Goal: Task Accomplishment & Management: Manage account settings

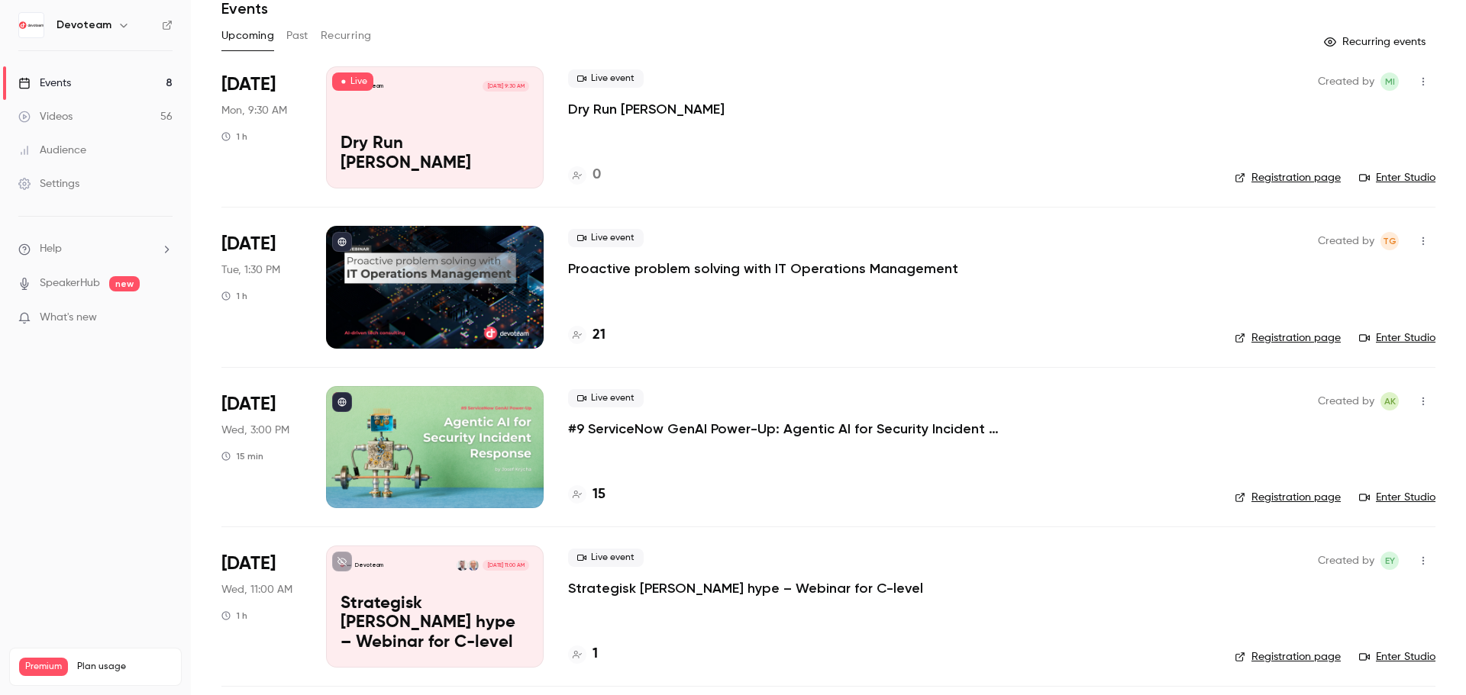
scroll to position [66, 0]
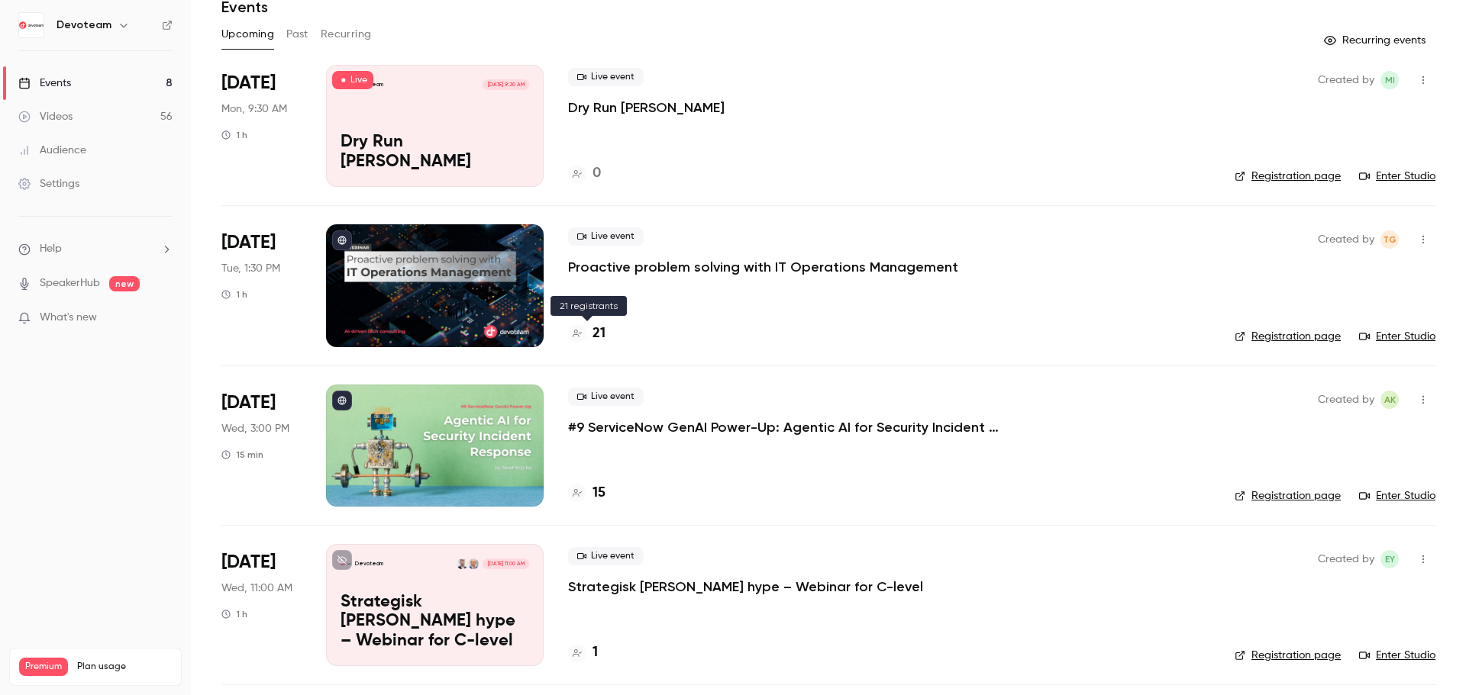
click at [598, 339] on h4 "21" at bounding box center [598, 334] width 13 height 21
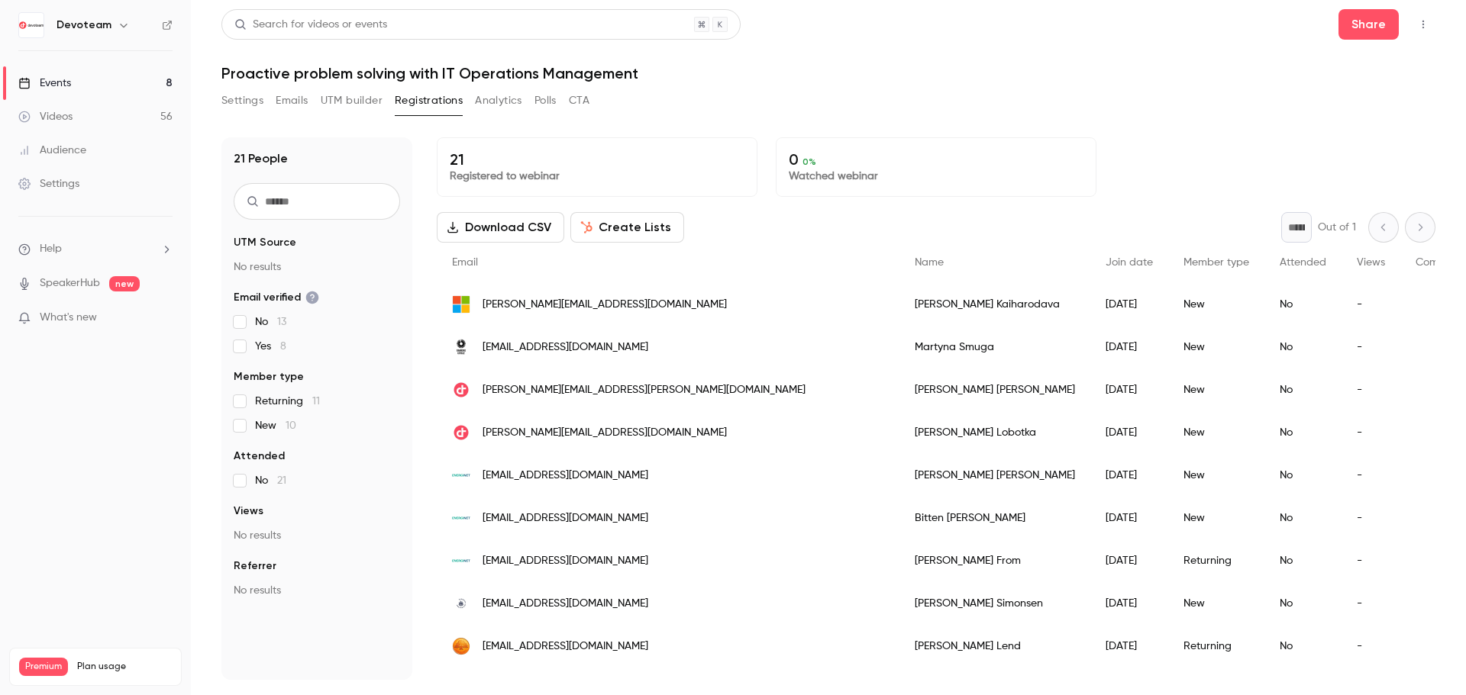
click at [298, 98] on button "Emails" at bounding box center [292, 101] width 32 height 24
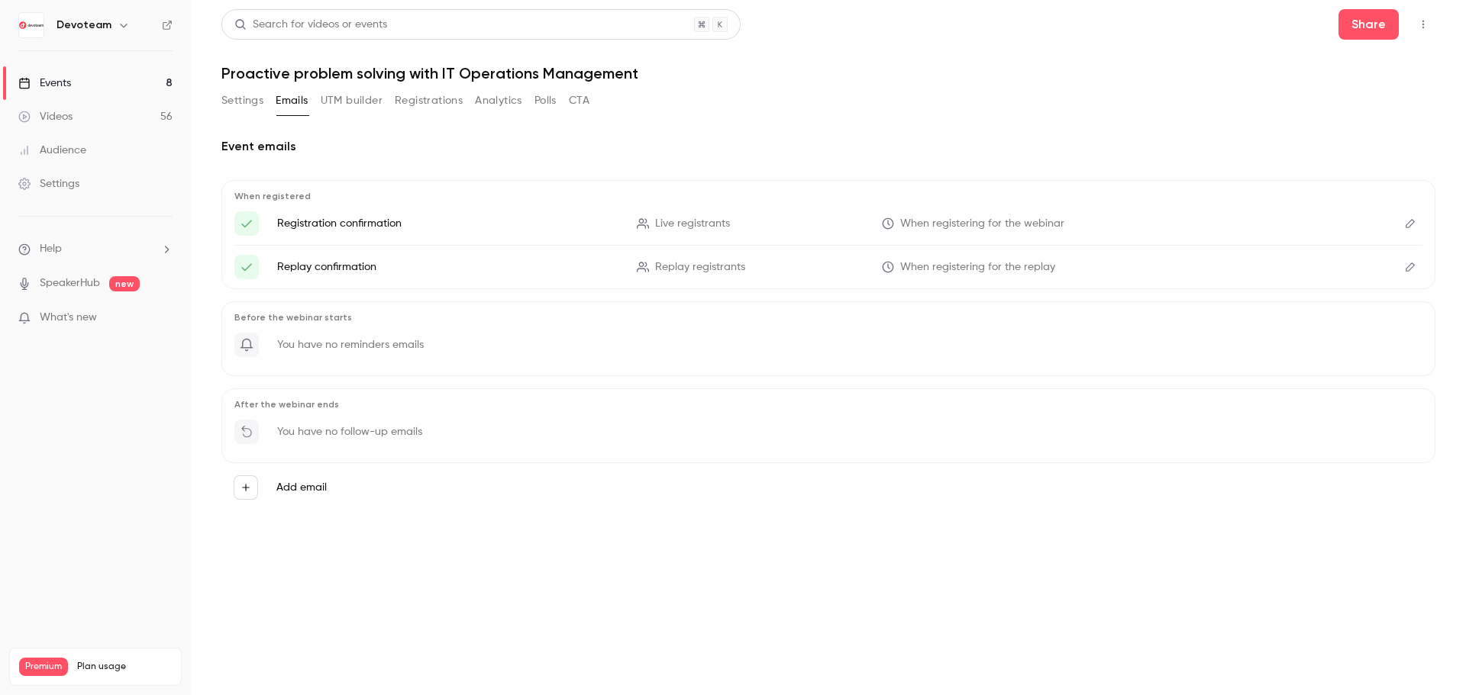
click at [144, 85] on link "Events 8" at bounding box center [95, 83] width 191 height 34
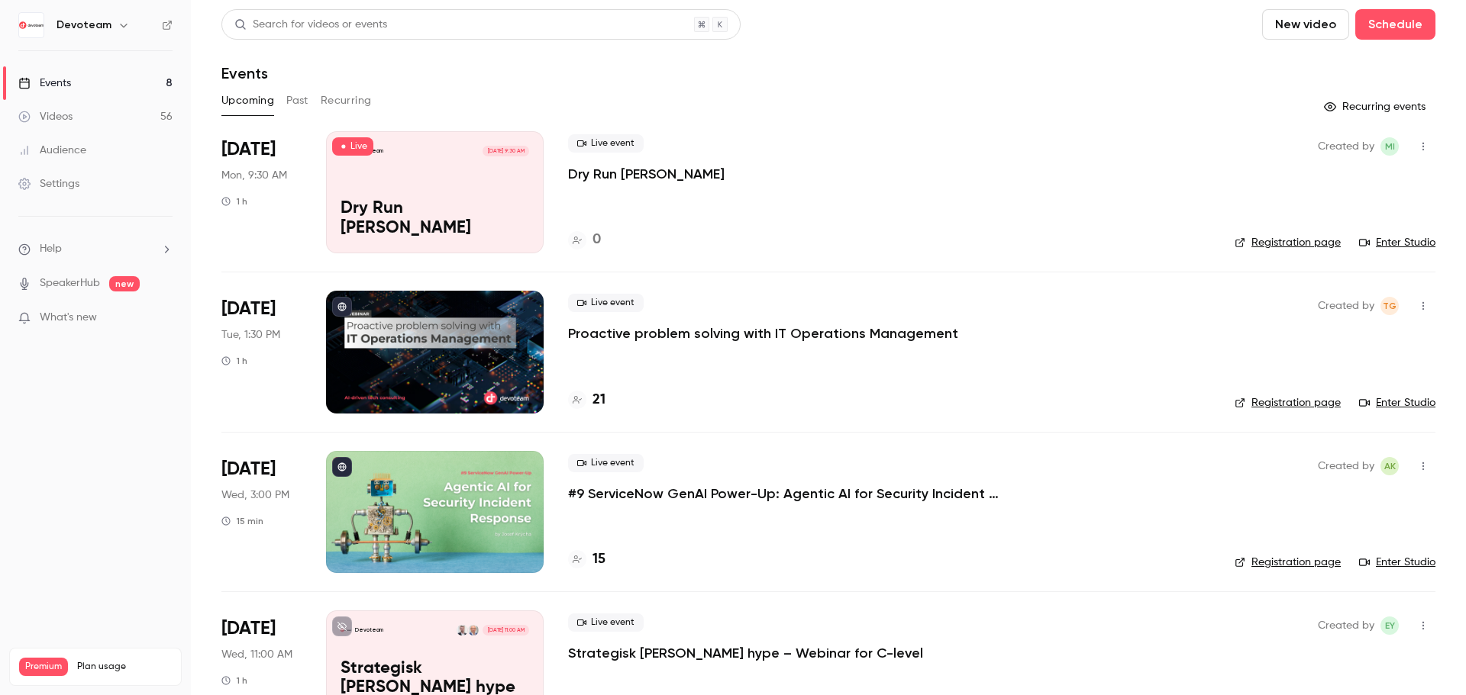
click at [118, 119] on link "Videos 56" at bounding box center [95, 117] width 191 height 34
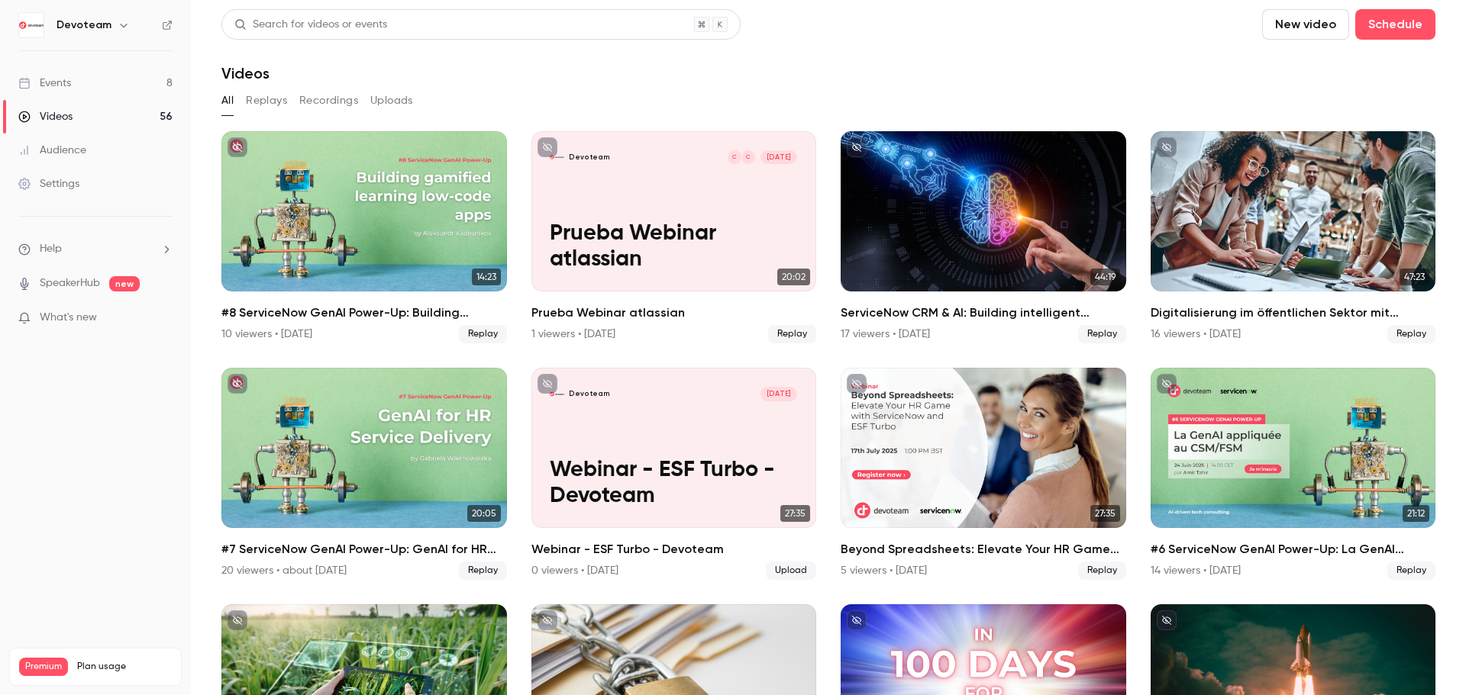
click at [92, 76] on link "Events 8" at bounding box center [95, 83] width 191 height 34
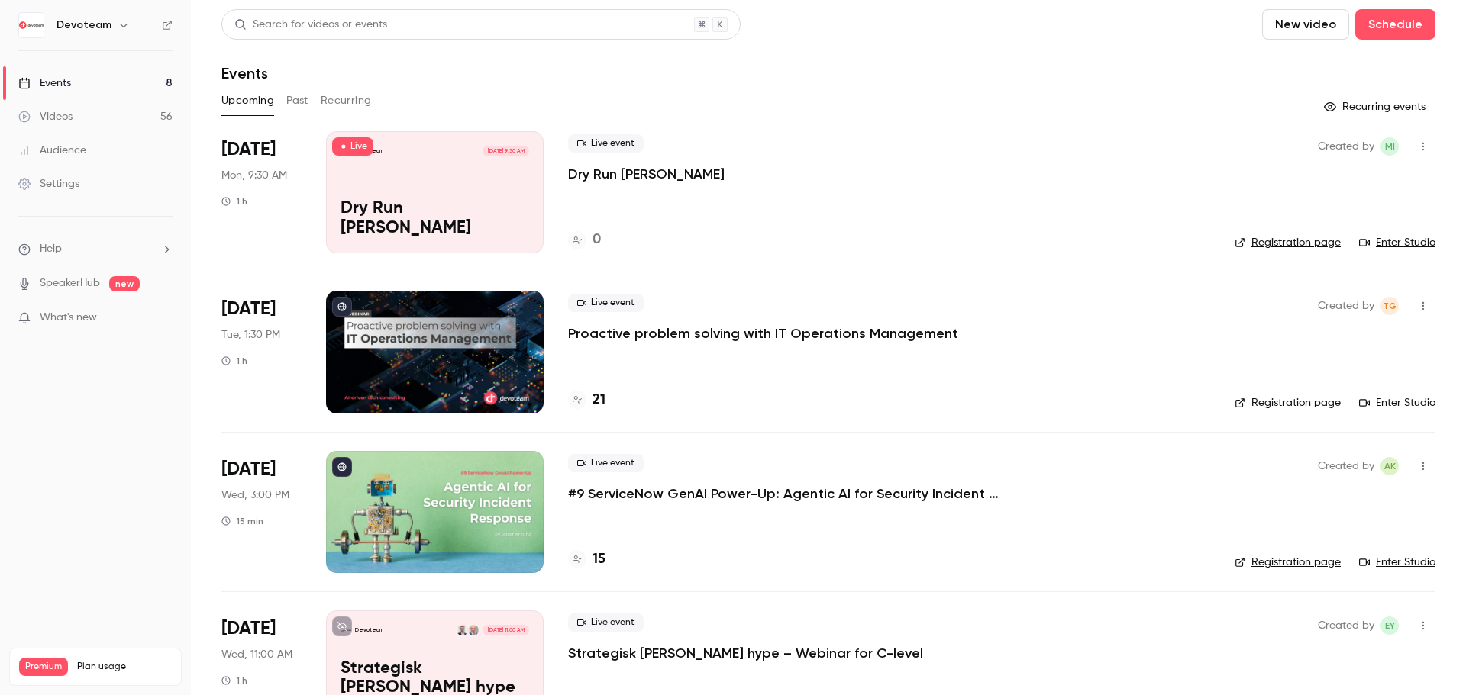
click at [81, 125] on link "Videos 56" at bounding box center [95, 117] width 191 height 34
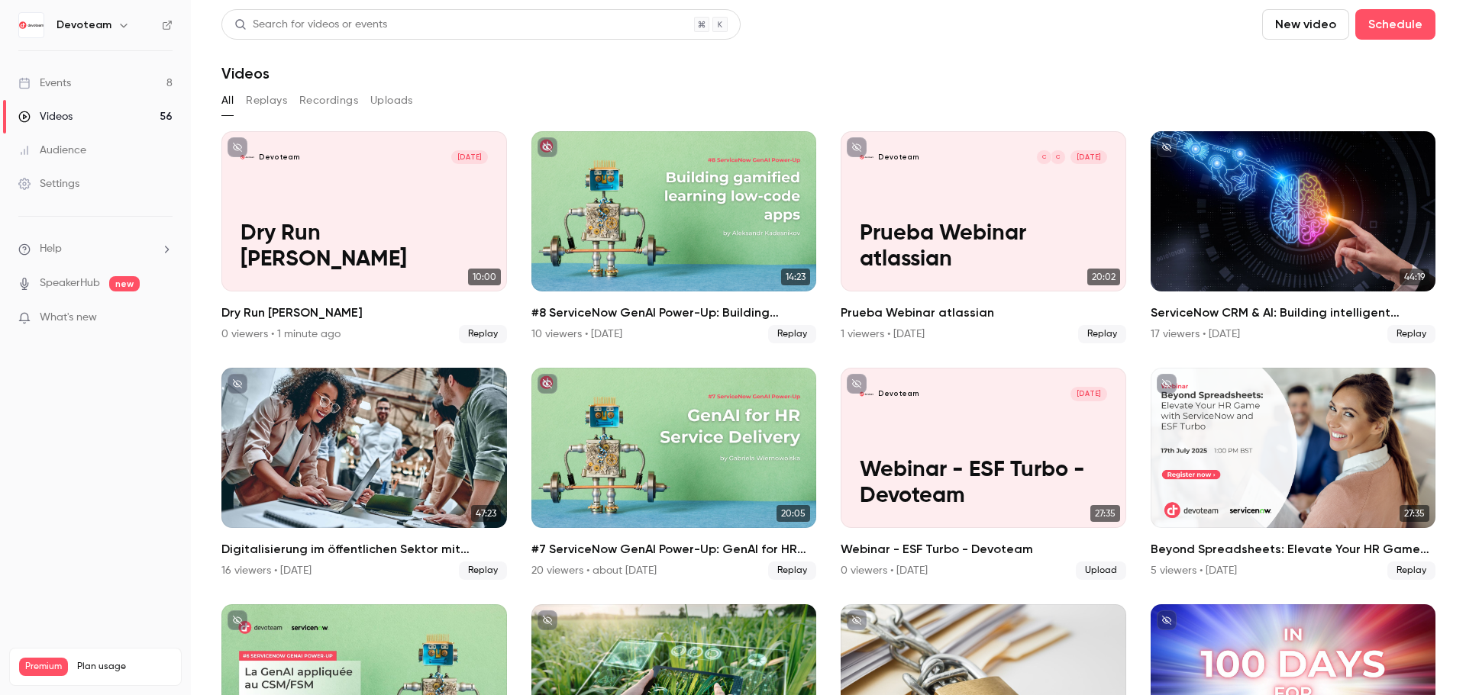
click at [82, 63] on ul "Events 8 Videos 56 Audience Settings" at bounding box center [95, 133] width 191 height 165
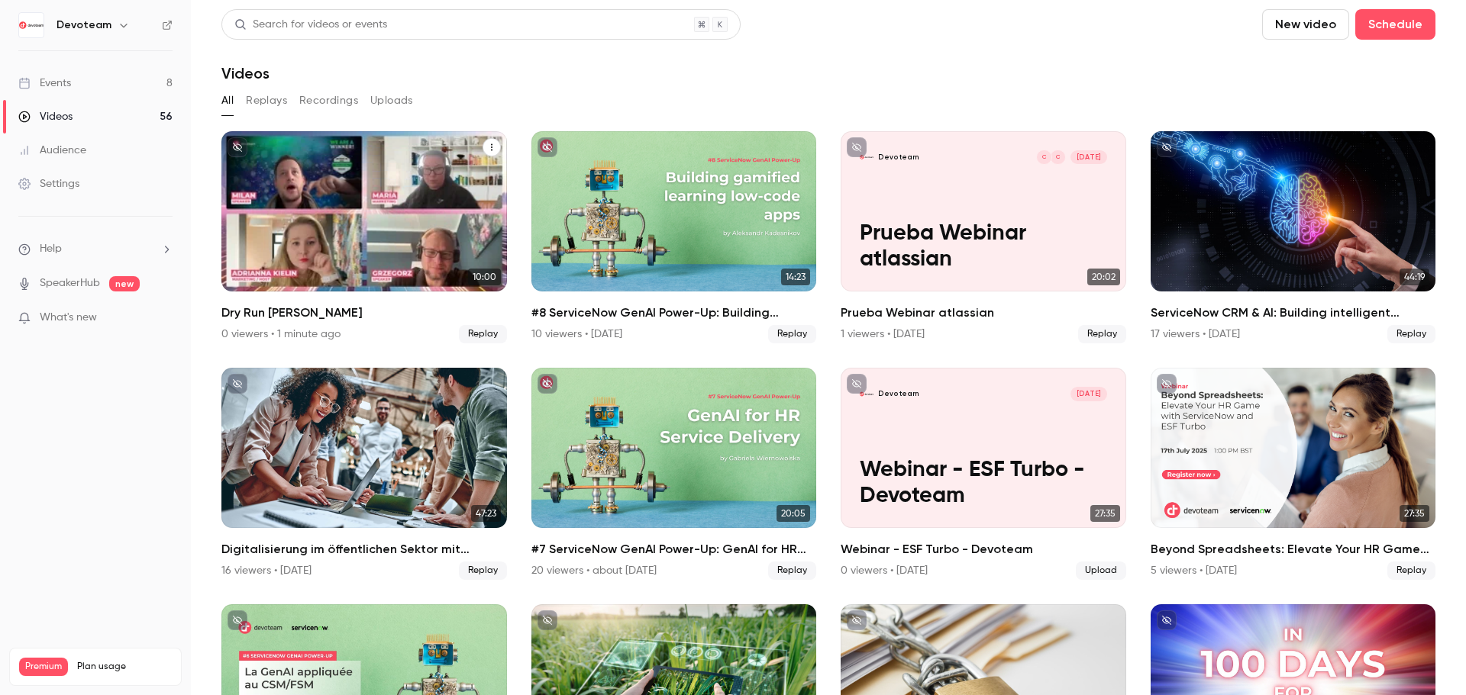
click at [487, 149] on icon "Dry Run Maria" at bounding box center [491, 147] width 9 height 9
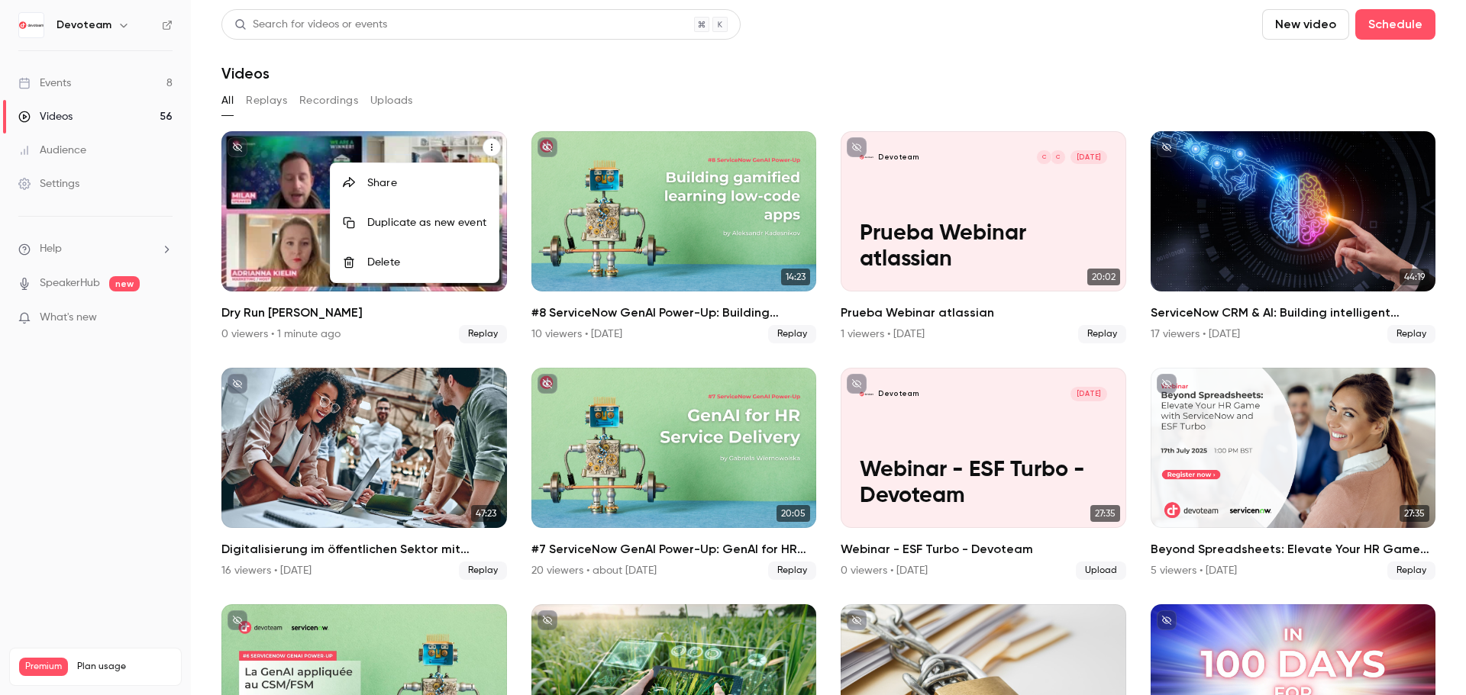
click at [376, 263] on div "Delete" at bounding box center [426, 262] width 119 height 15
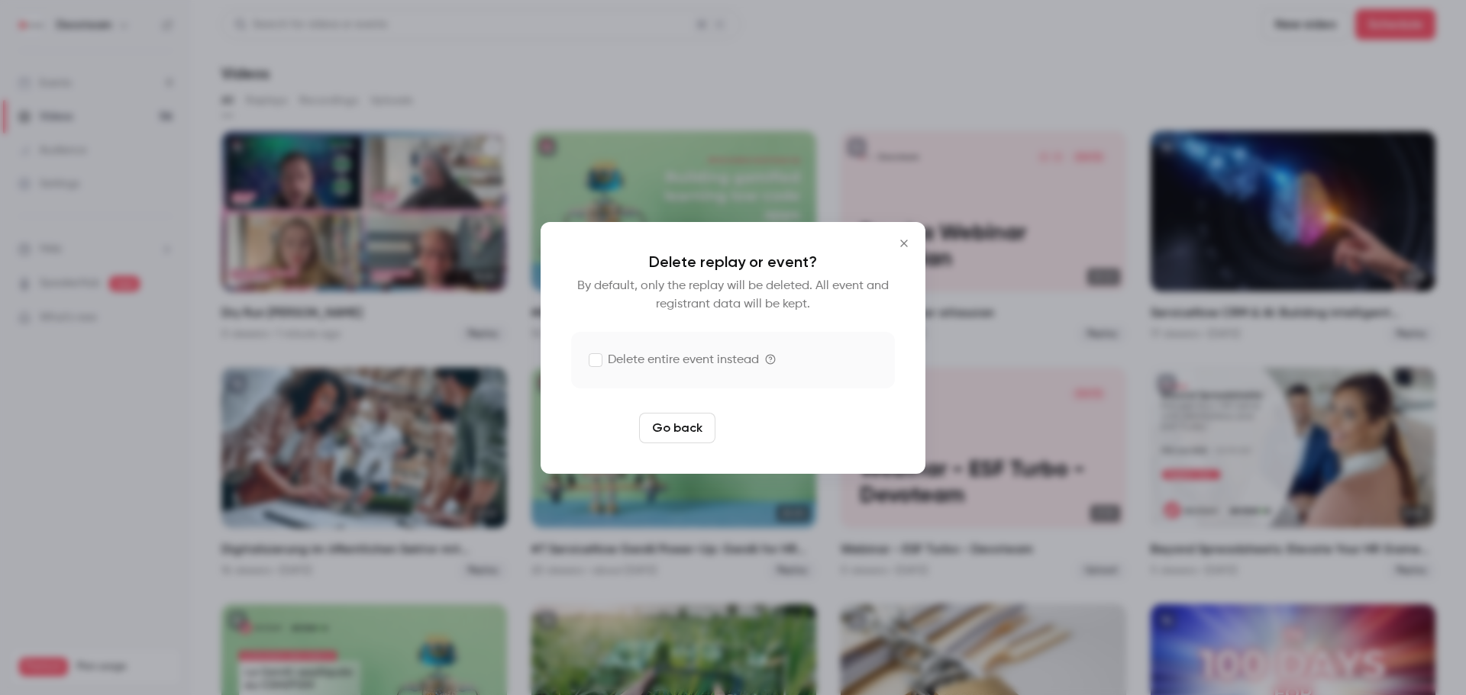
click at [741, 421] on button "Delete replay" at bounding box center [774, 428] width 106 height 31
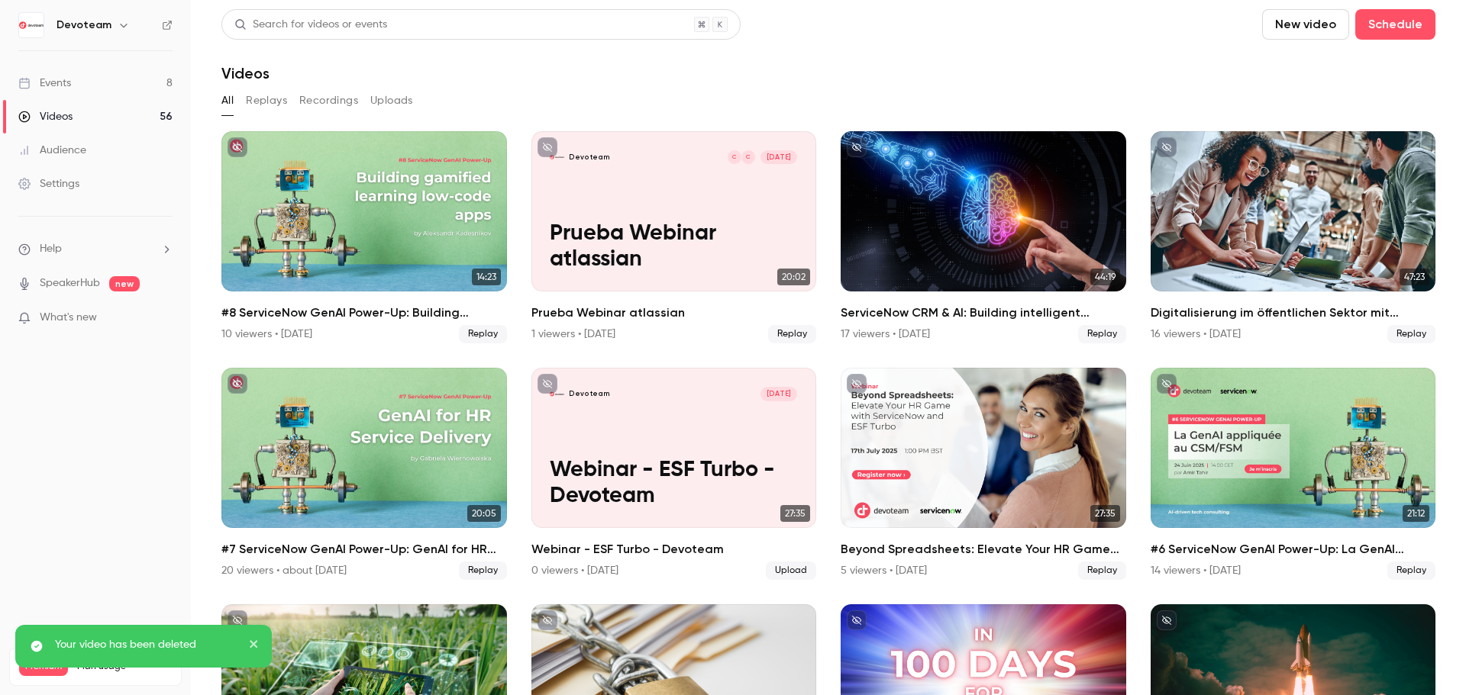
click at [102, 89] on link "Events 8" at bounding box center [95, 83] width 191 height 34
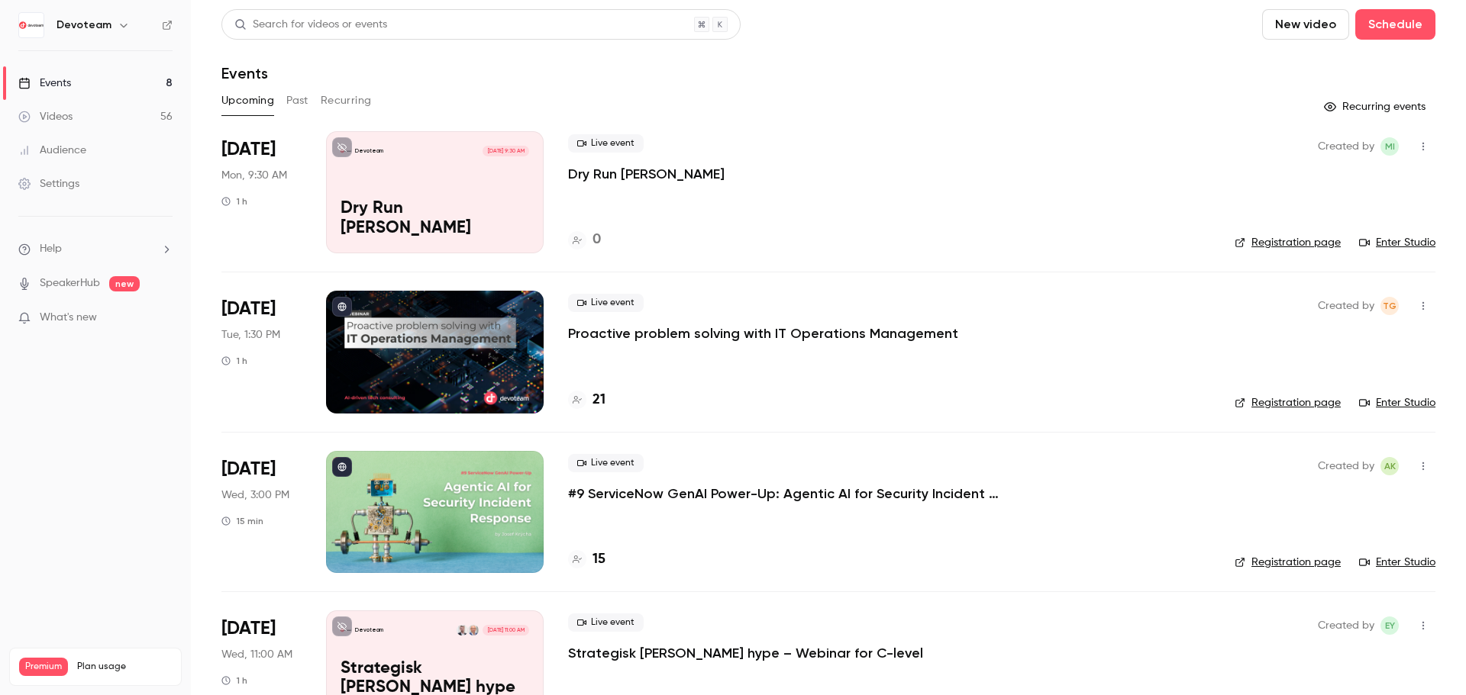
click at [1417, 149] on icon "button" at bounding box center [1423, 146] width 12 height 11
click at [1302, 344] on div "Delete" at bounding box center [1353, 344] width 116 height 15
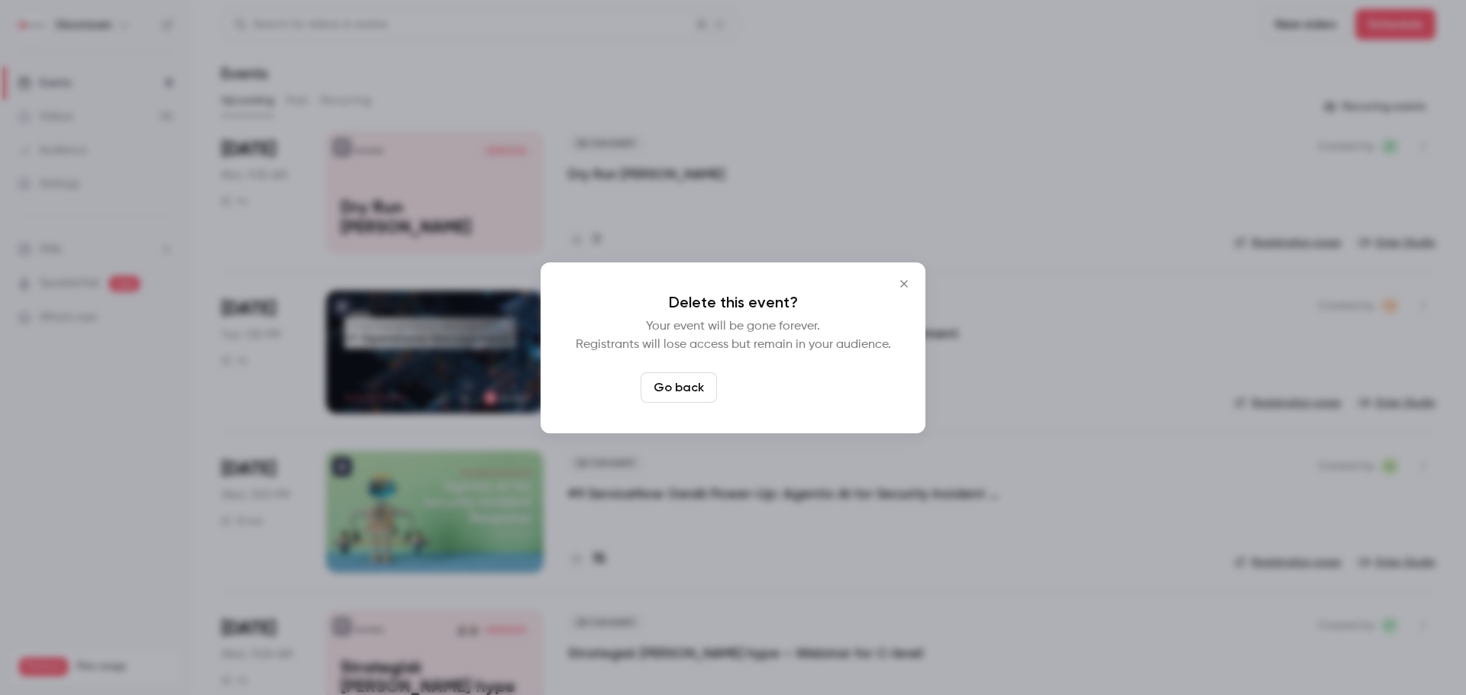
click at [794, 387] on button "Delete event" at bounding box center [774, 388] width 102 height 31
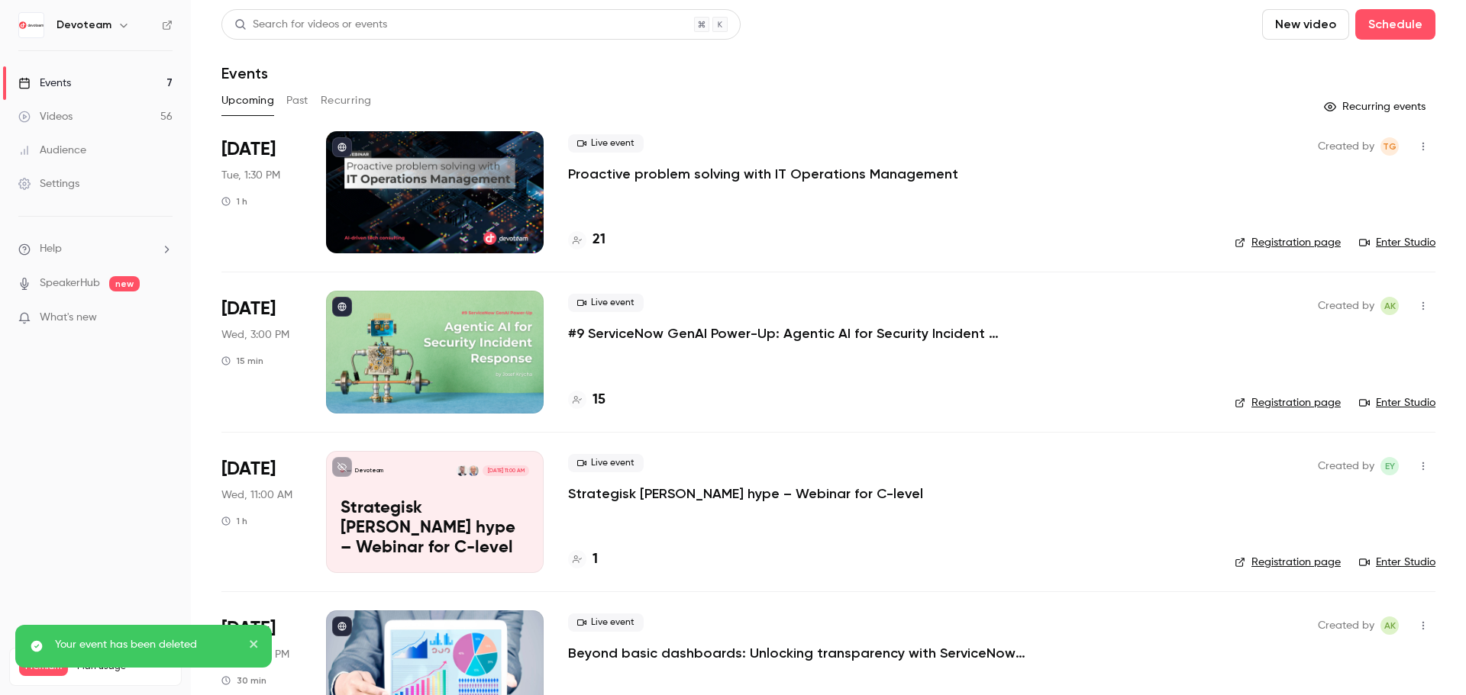
click at [657, 166] on p "Proactive problem solving with IT Operations Management" at bounding box center [763, 174] width 390 height 18
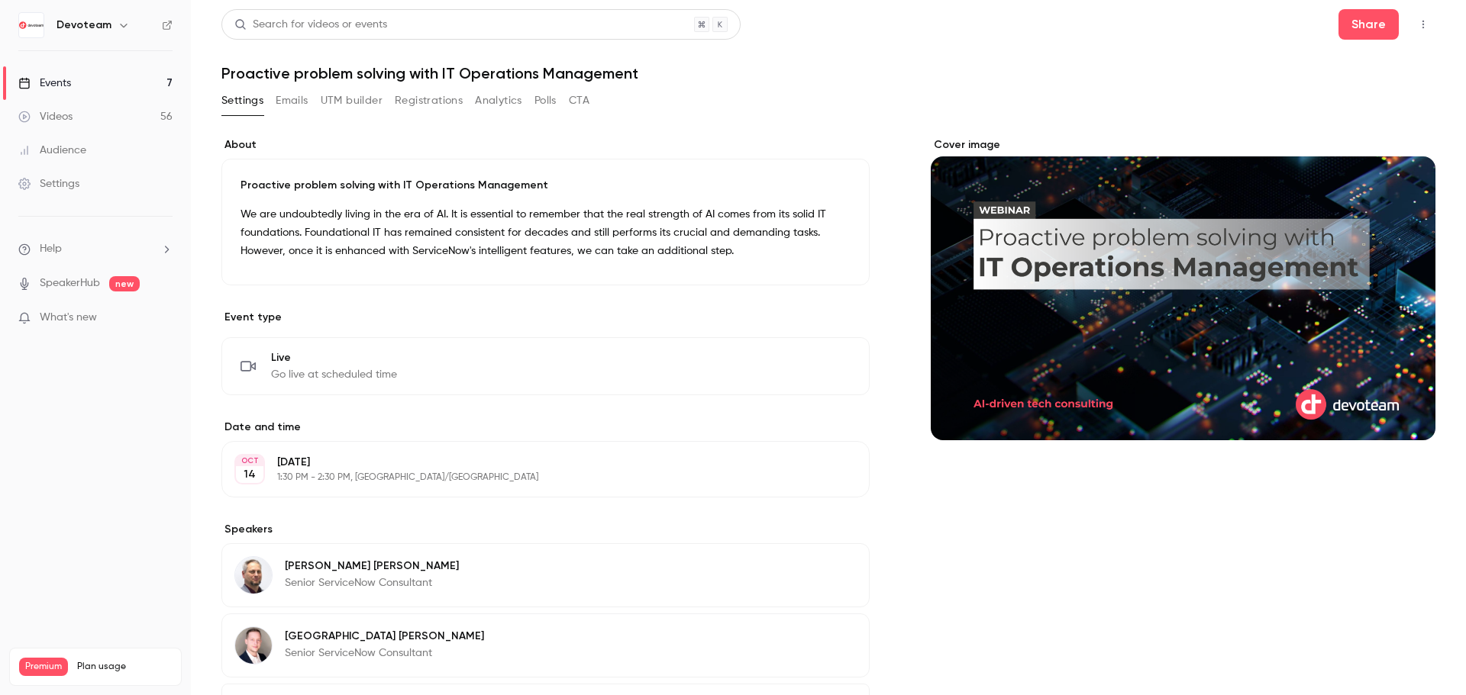
click at [812, 469] on icon "button" at bounding box center [814, 469] width 12 height 12
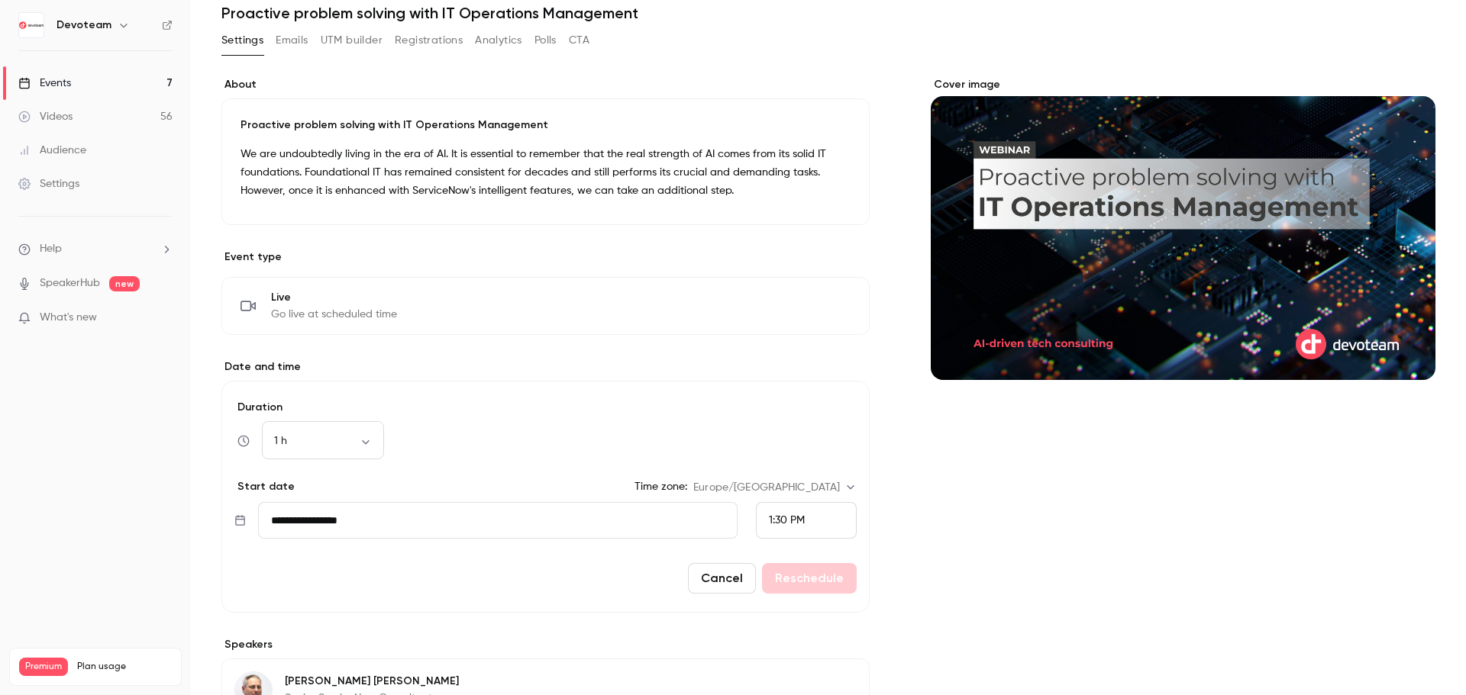
scroll to position [153, 0]
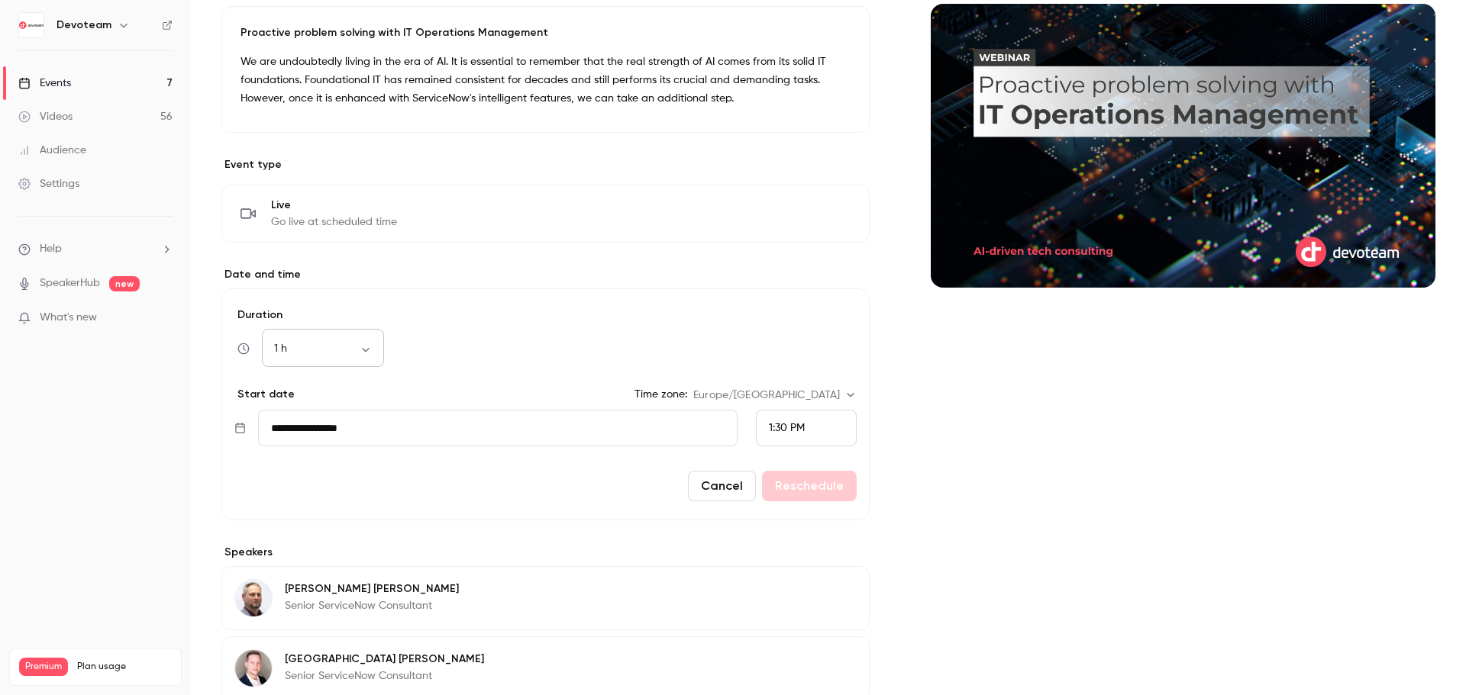
click at [313, 346] on body "**********" at bounding box center [733, 347] width 1466 height 695
click at [306, 464] on li "45 min" at bounding box center [323, 470] width 122 height 40
type input "**"
click at [808, 489] on button "Reschedule" at bounding box center [809, 486] width 95 height 31
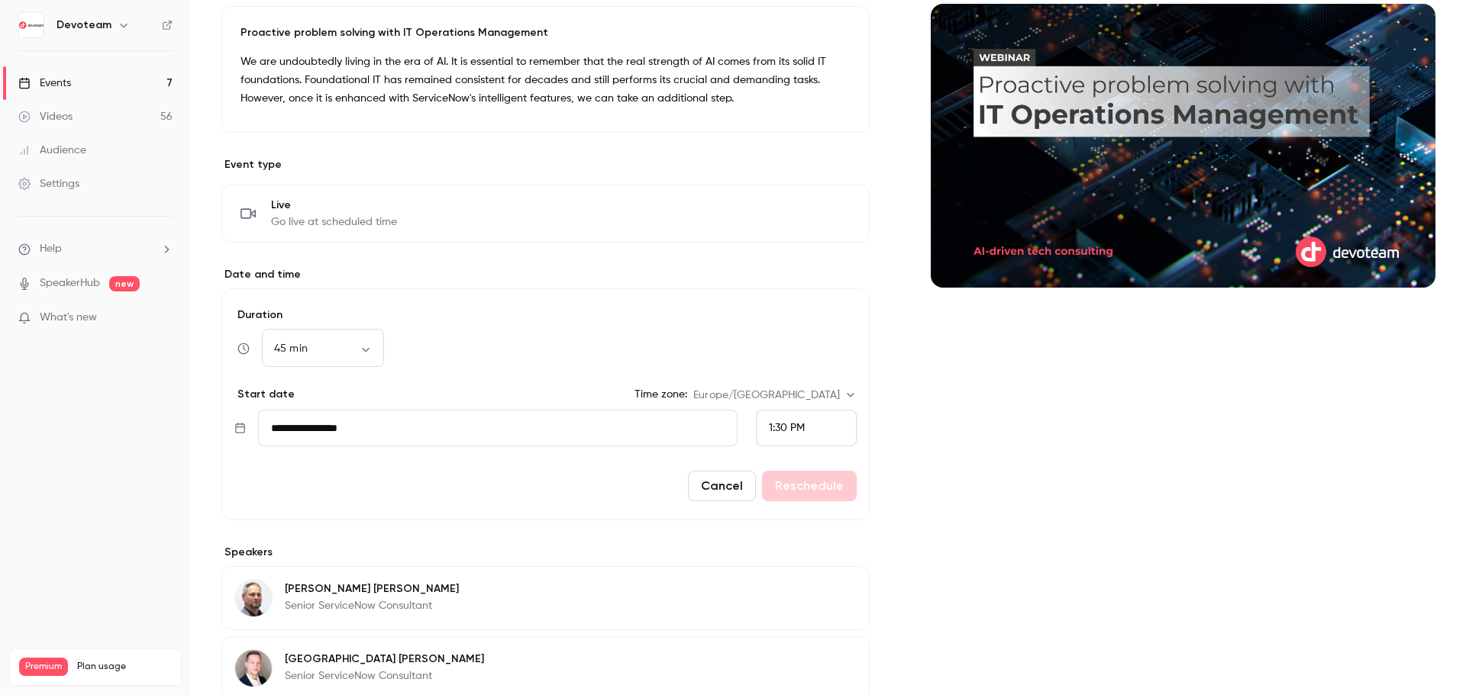
scroll to position [146, 0]
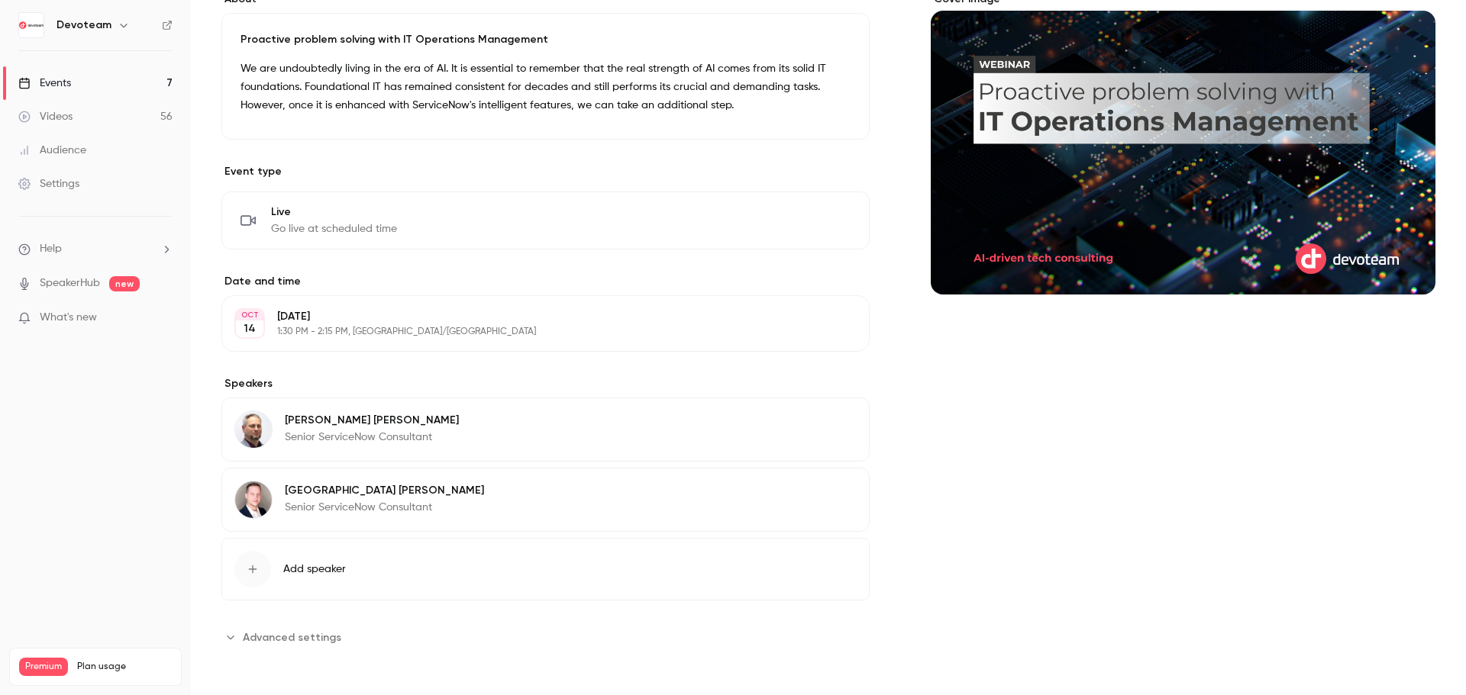
click at [102, 77] on link "Events 7" at bounding box center [95, 83] width 191 height 34
